Goal: Book appointment/travel/reservation

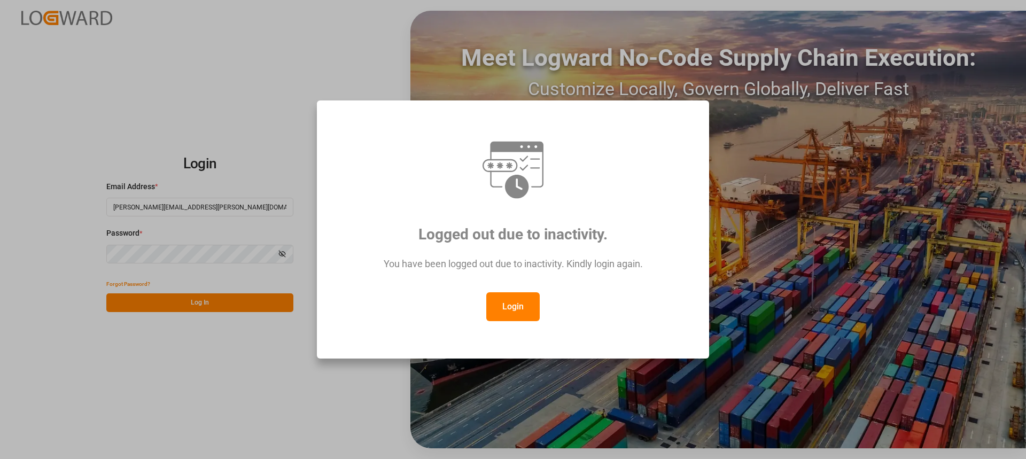
click at [514, 315] on button "Login" at bounding box center [512, 306] width 53 height 29
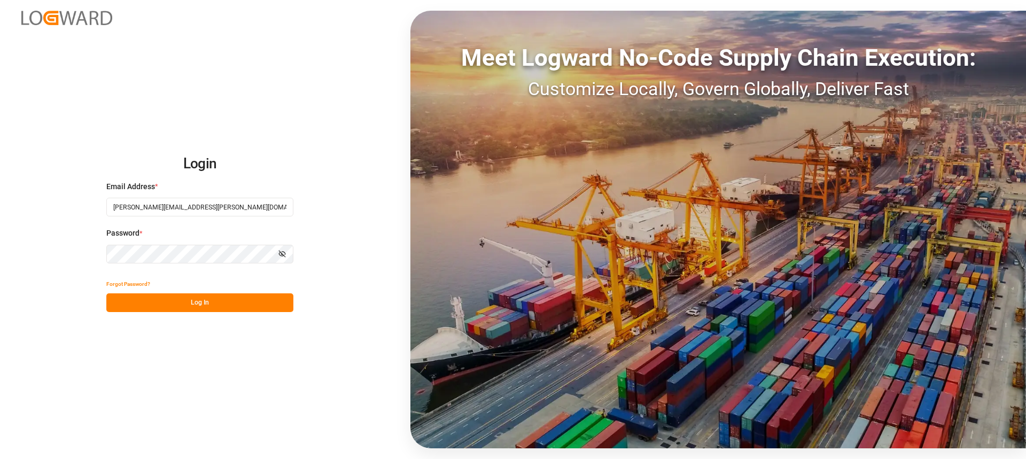
click at [224, 297] on button "Log In" at bounding box center [199, 302] width 187 height 19
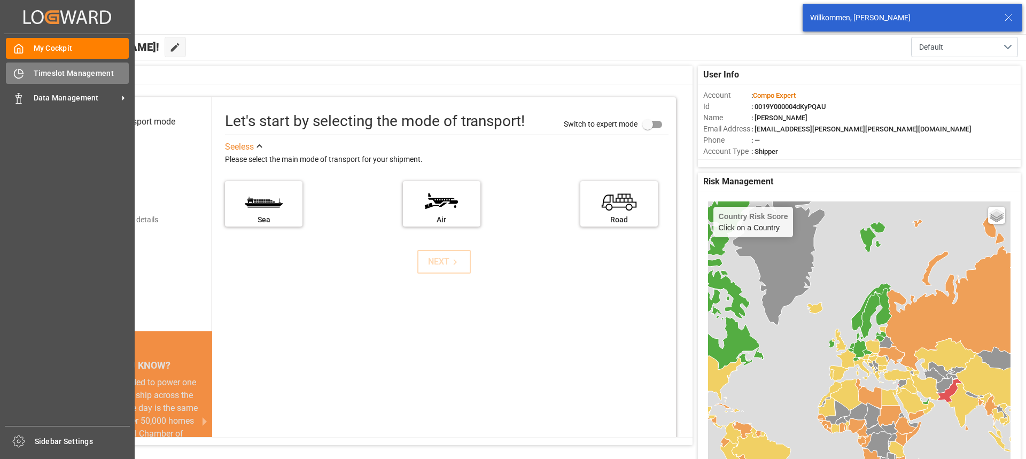
click at [47, 75] on span "Timeslot Management" at bounding box center [82, 73] width 96 height 11
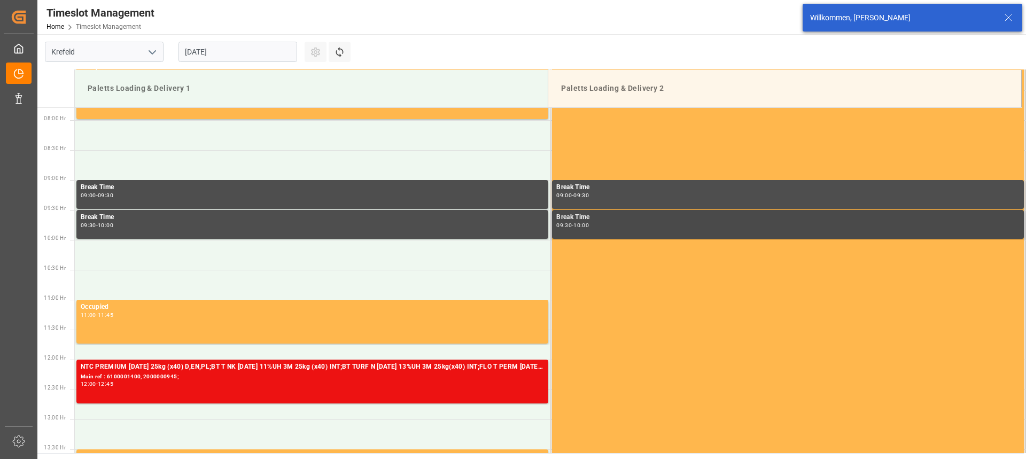
scroll to position [651, 0]
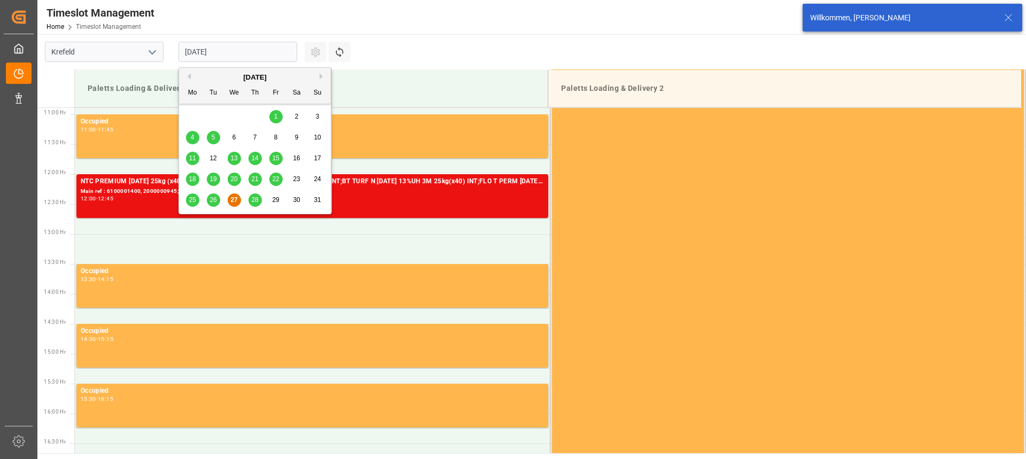
click at [206, 45] on input "[DATE]" at bounding box center [237, 52] width 119 height 20
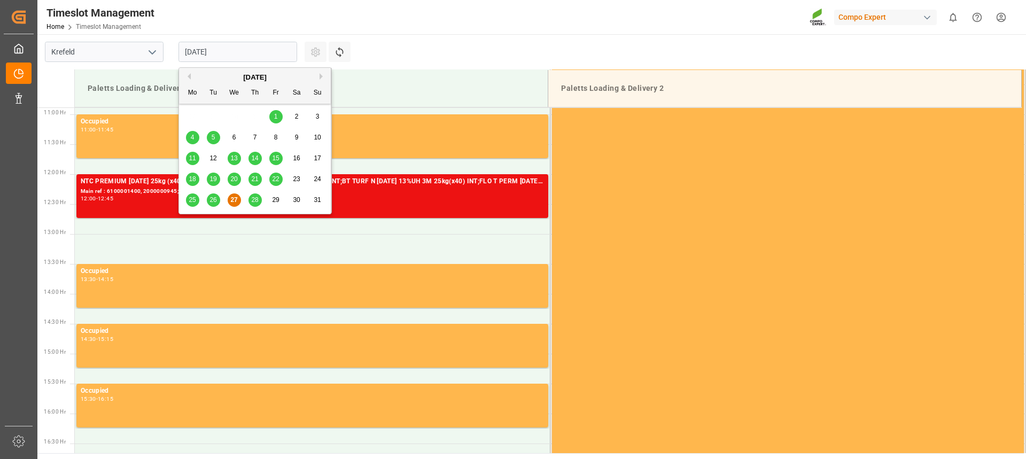
click at [255, 200] on span "28" at bounding box center [254, 199] width 7 height 7
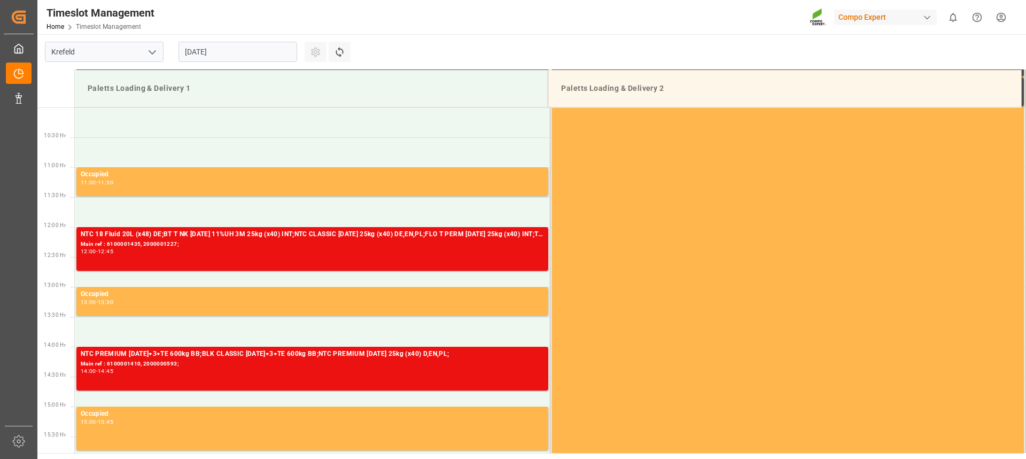
scroll to position [598, 0]
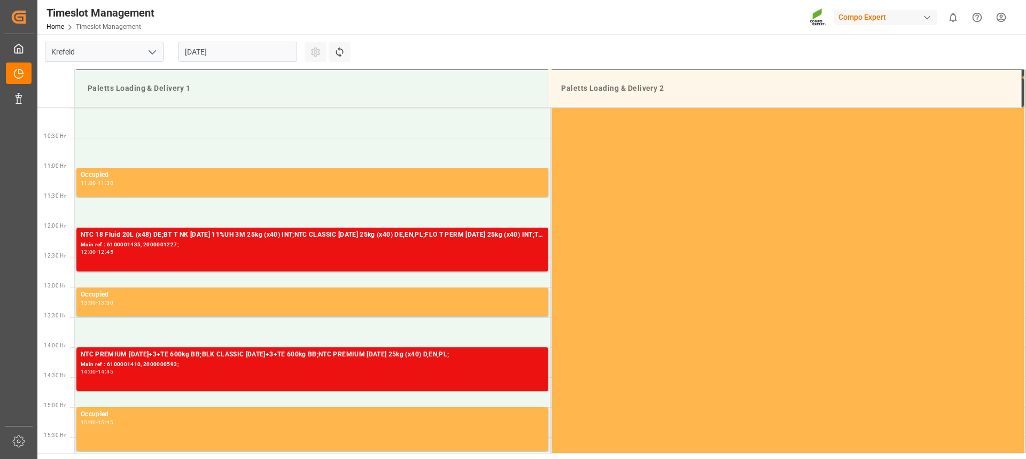
click at [238, 53] on input "[DATE]" at bounding box center [237, 52] width 119 height 20
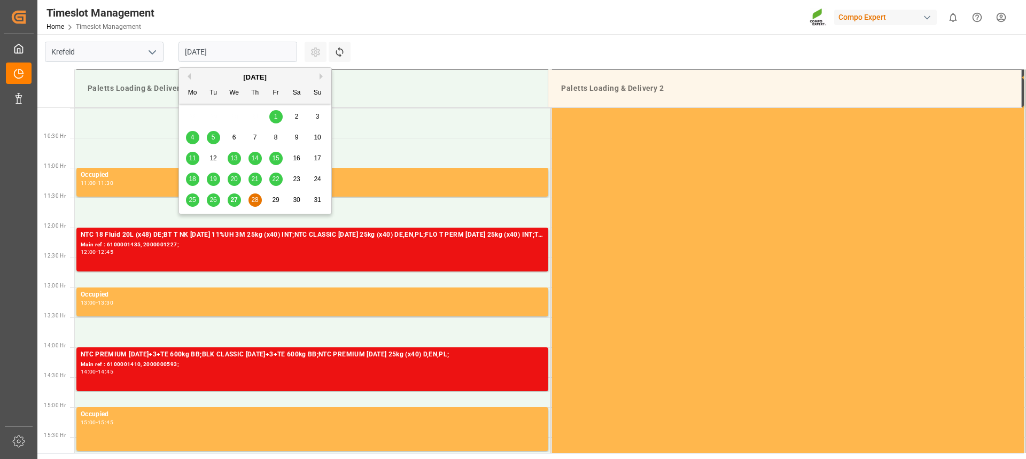
click at [270, 199] on div "29" at bounding box center [275, 200] width 13 height 13
